Goal: Transaction & Acquisition: Purchase product/service

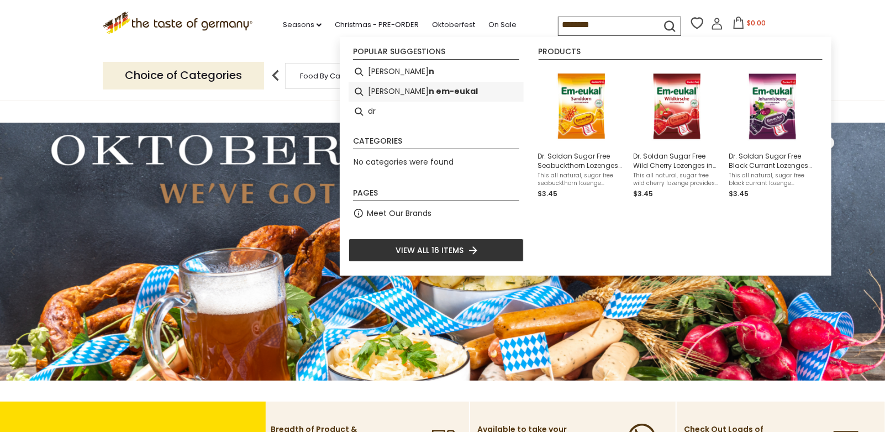
click at [452, 93] on li "[PERSON_NAME] n em-eukal" at bounding box center [436, 92] width 175 height 20
type input "**********"
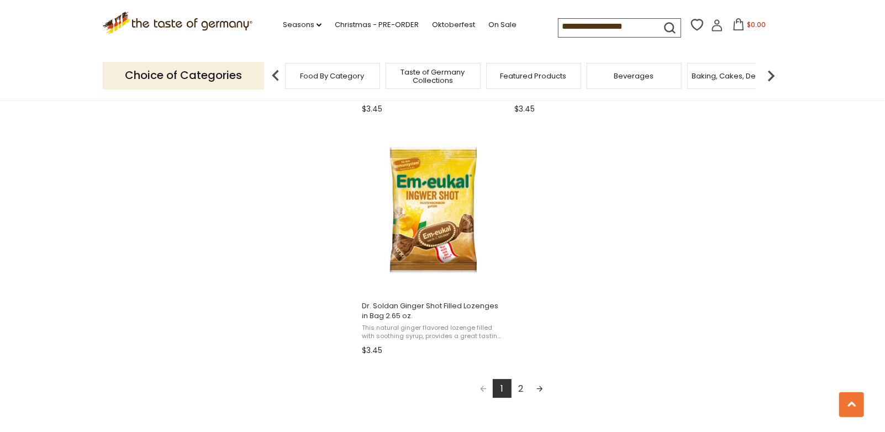
scroll to position [1870, 0]
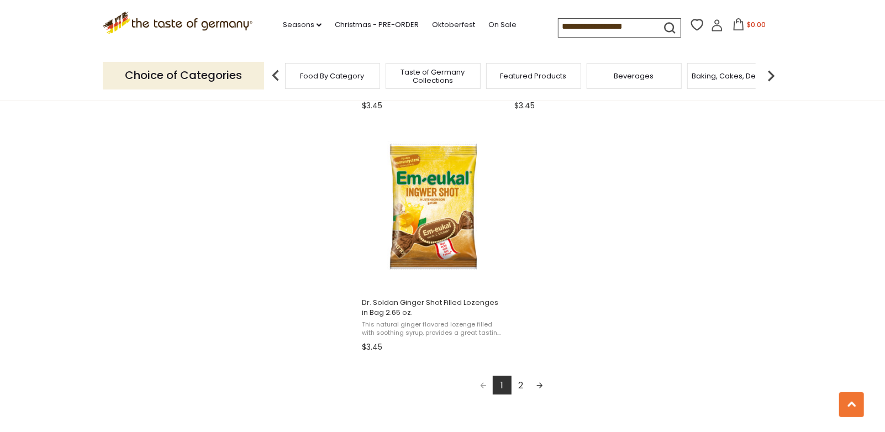
click at [537, 384] on link "Next page" at bounding box center [540, 385] width 19 height 19
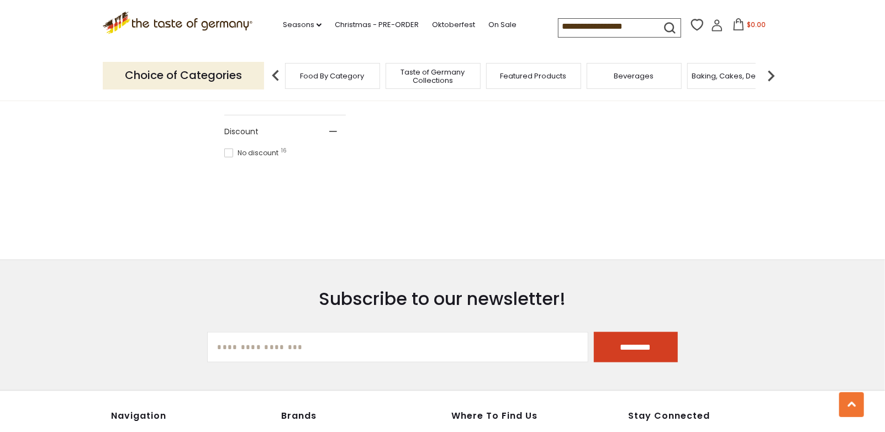
scroll to position [872, 0]
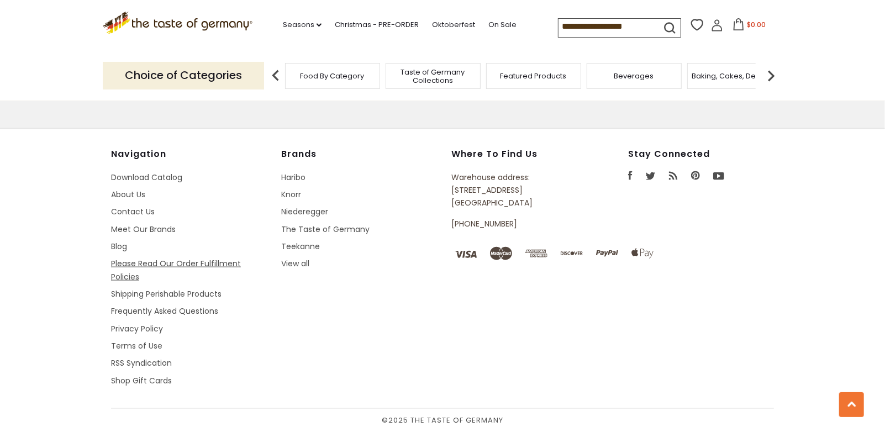
click at [201, 261] on link "Please Read Our Order Fulfillment Policies" at bounding box center [176, 270] width 130 height 24
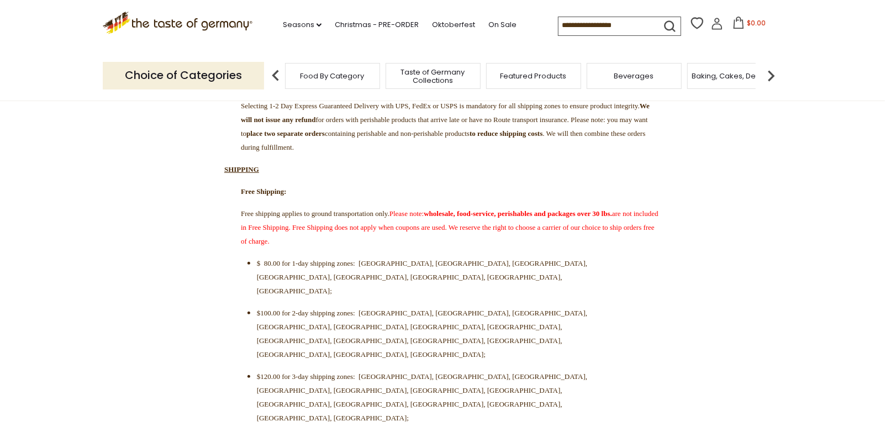
scroll to position [280, 0]
